Goal: Find contact information: Find contact information

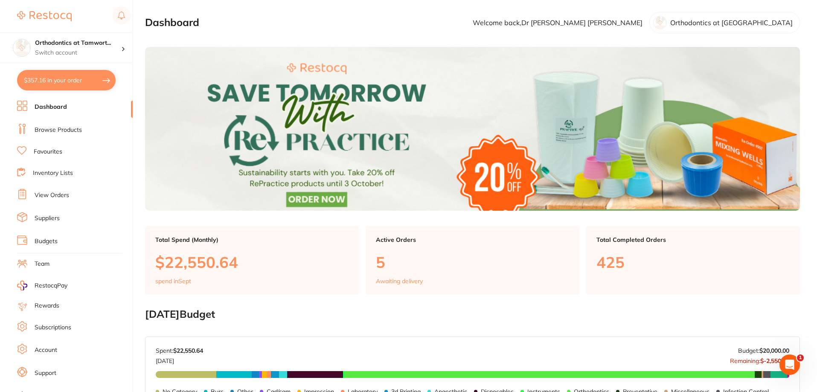
click at [49, 216] on link "Suppliers" at bounding box center [47, 218] width 25 height 9
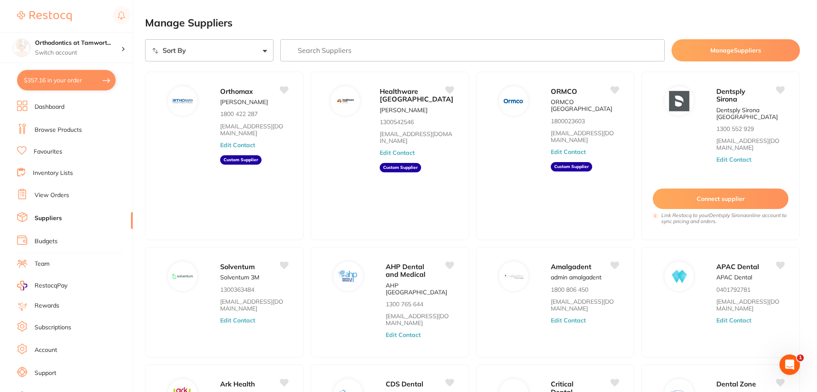
click at [243, 53] on select "Sort By A-Z Z-A" at bounding box center [209, 50] width 128 height 22
click at [348, 56] on input "search" at bounding box center [472, 50] width 385 height 22
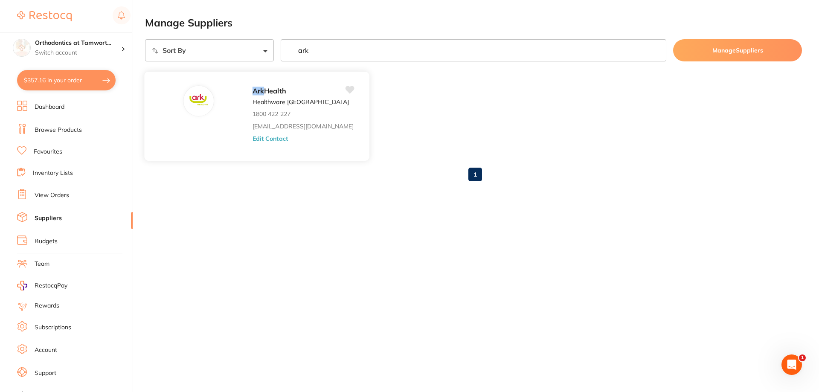
type input "ark"
click at [283, 122] on div "Ark Health Healthware [GEOGRAPHIC_DATA] 1800 422 227 [EMAIL_ADDRESS][DOMAIN_NAM…" at bounding box center [307, 118] width 108 height 67
click at [195, 96] on div at bounding box center [198, 101] width 30 height 30
click at [253, 96] on div "Ark Health" at bounding box center [303, 91] width 101 height 12
click at [264, 93] on span "Health" at bounding box center [275, 91] width 22 height 9
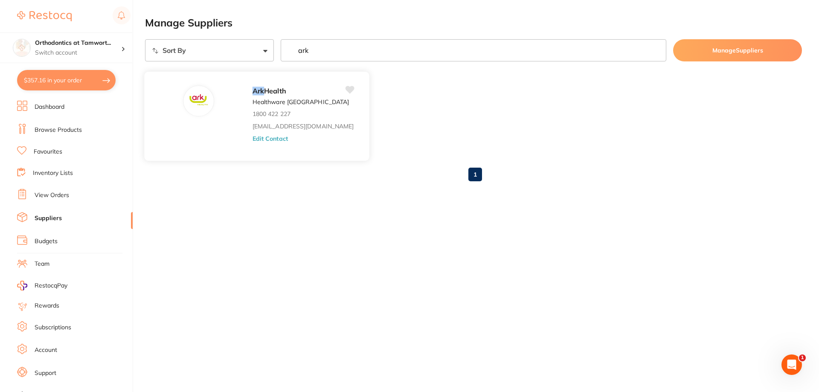
click at [253, 104] on p "Healthware [GEOGRAPHIC_DATA]" at bounding box center [301, 102] width 96 height 7
click at [253, 117] on p "1800 422 227" at bounding box center [272, 113] width 38 height 7
click at [253, 137] on button "Edit Contact" at bounding box center [270, 138] width 35 height 7
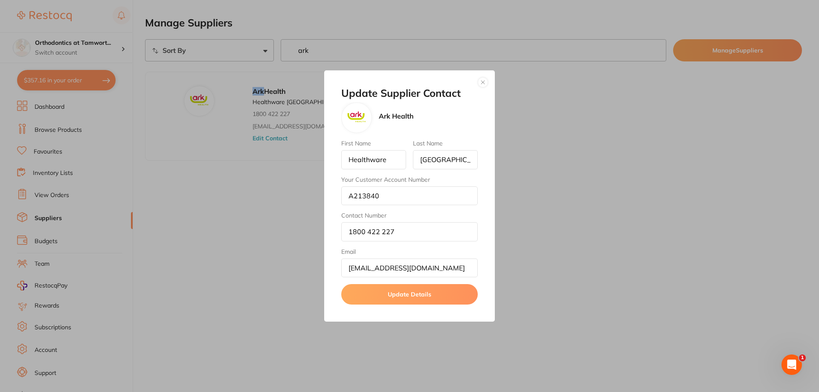
click at [484, 82] on button "button" at bounding box center [483, 82] width 10 height 10
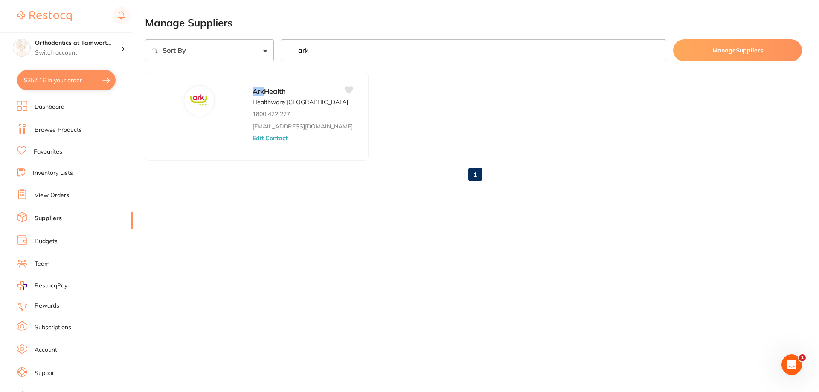
click at [50, 128] on link "Browse Products" at bounding box center [58, 130] width 47 height 9
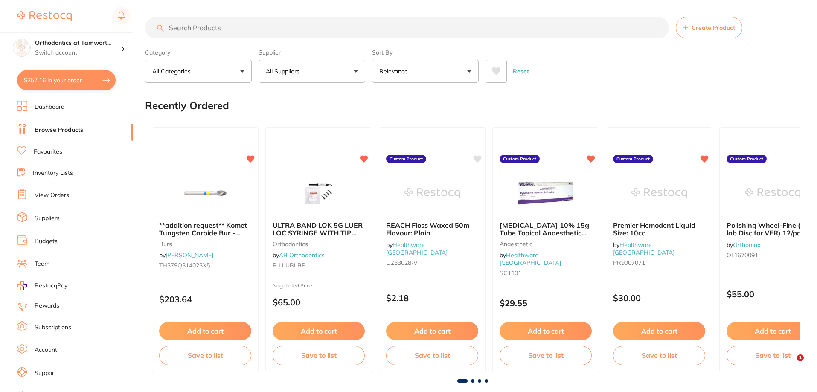
click at [256, 30] on input "search" at bounding box center [407, 27] width 524 height 21
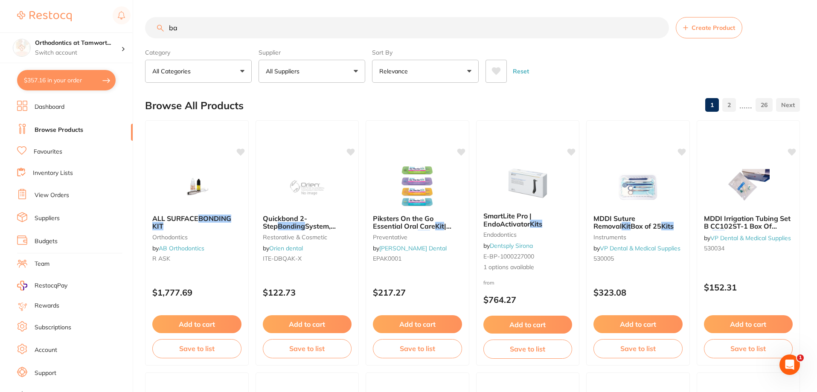
type input "b"
